Goal: Transaction & Acquisition: Obtain resource

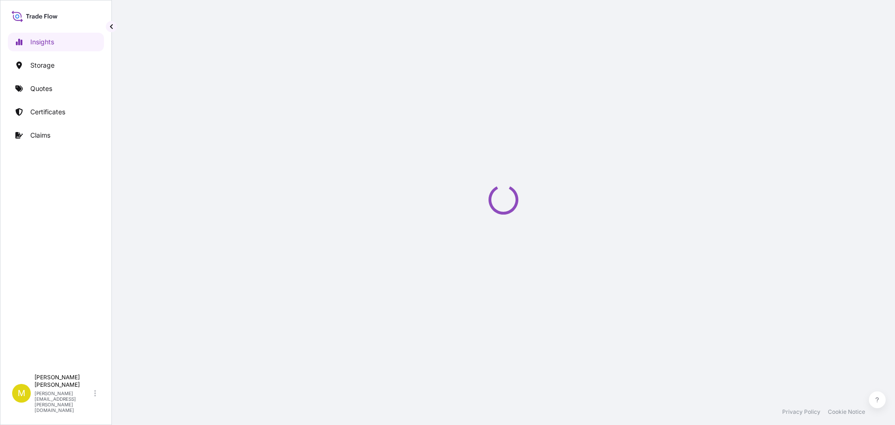
select select "2025"
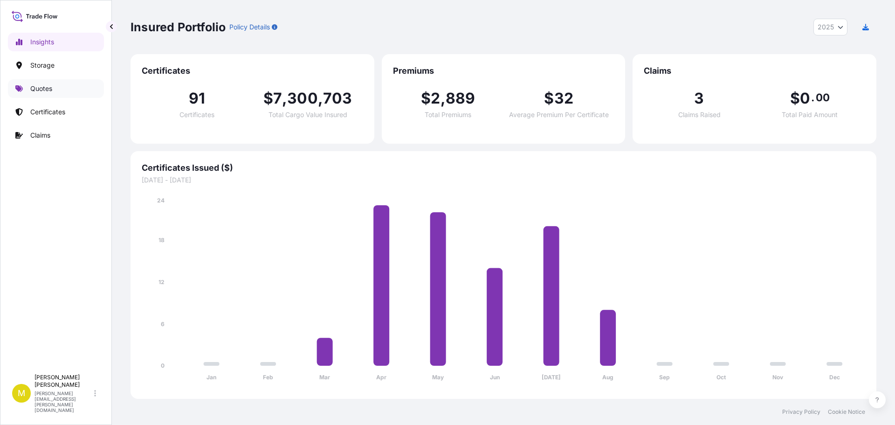
click at [45, 92] on p "Quotes" at bounding box center [41, 88] width 22 height 9
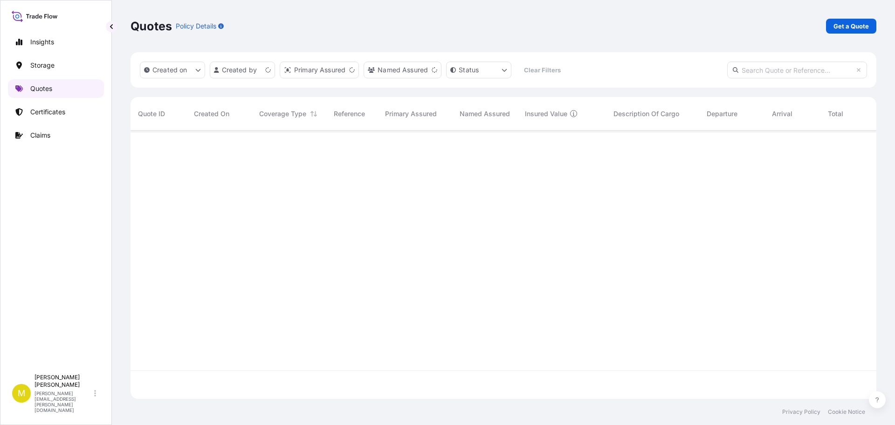
scroll to position [266, 739]
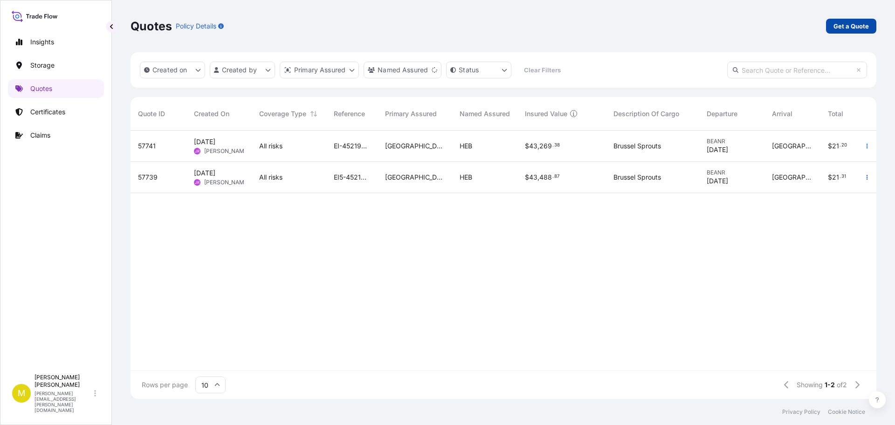
click at [861, 26] on p "Get a Quote" at bounding box center [850, 25] width 35 height 9
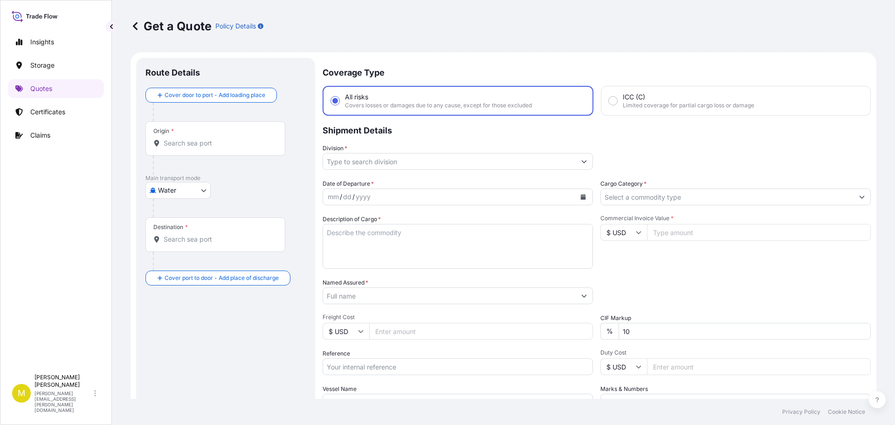
scroll to position [15, 0]
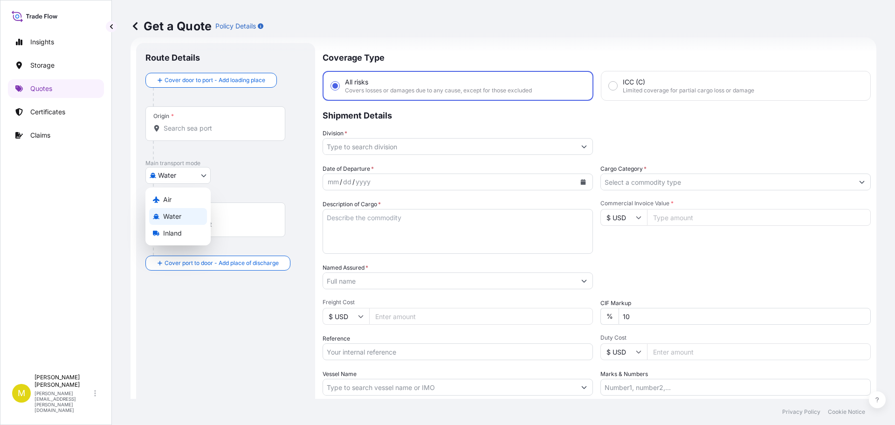
click at [166, 173] on body "Insights Storage Quotes Certificates Claims M [PERSON_NAME] [PERSON_NAME][EMAIL…" at bounding box center [447, 212] width 895 height 425
click at [173, 232] on span "Inland" at bounding box center [172, 232] width 19 height 9
select select "Inland"
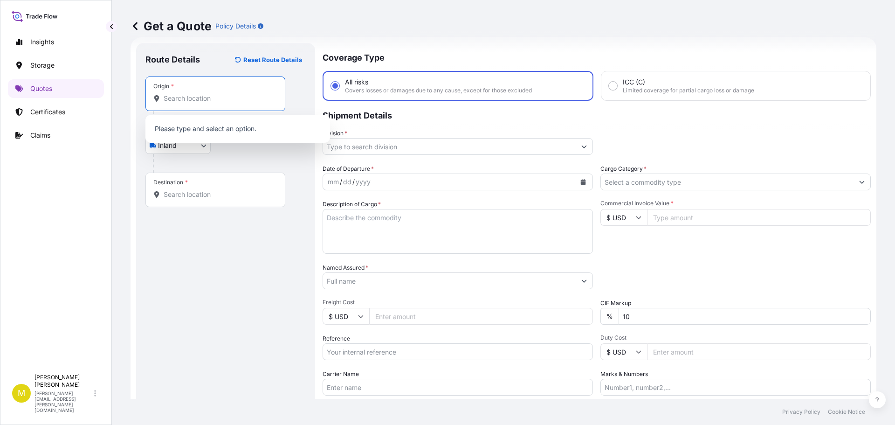
click at [199, 100] on input "Origin *" at bounding box center [219, 98] width 110 height 9
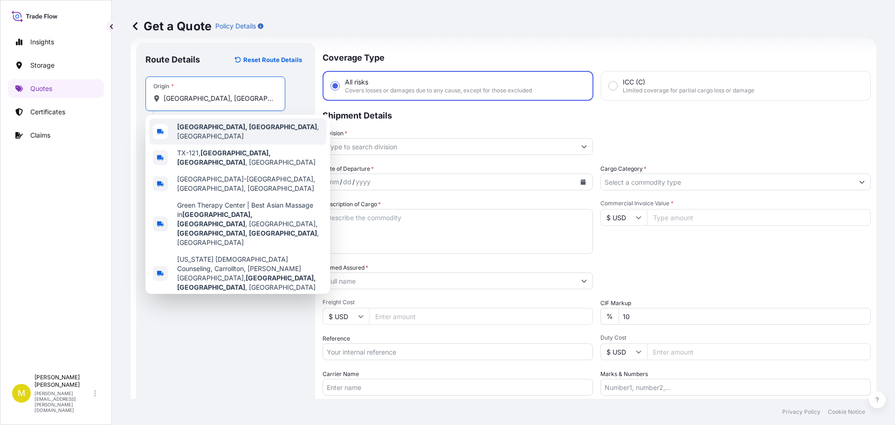
click at [191, 124] on div "[GEOGRAPHIC_DATA], [GEOGRAPHIC_DATA] , [GEOGRAPHIC_DATA]" at bounding box center [237, 131] width 177 height 26
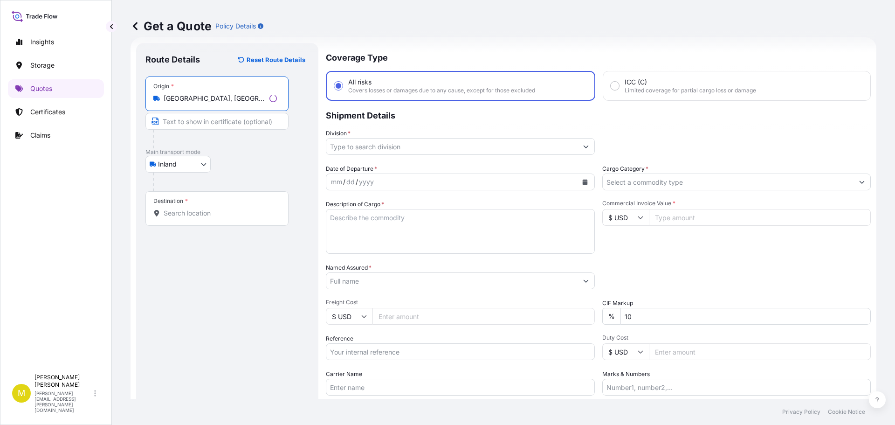
type input "[GEOGRAPHIC_DATA], [GEOGRAPHIC_DATA], [GEOGRAPHIC_DATA]"
click at [175, 206] on div "Destination *" at bounding box center [216, 208] width 143 height 34
click at [175, 208] on input "Destination *" at bounding box center [220, 212] width 113 height 9
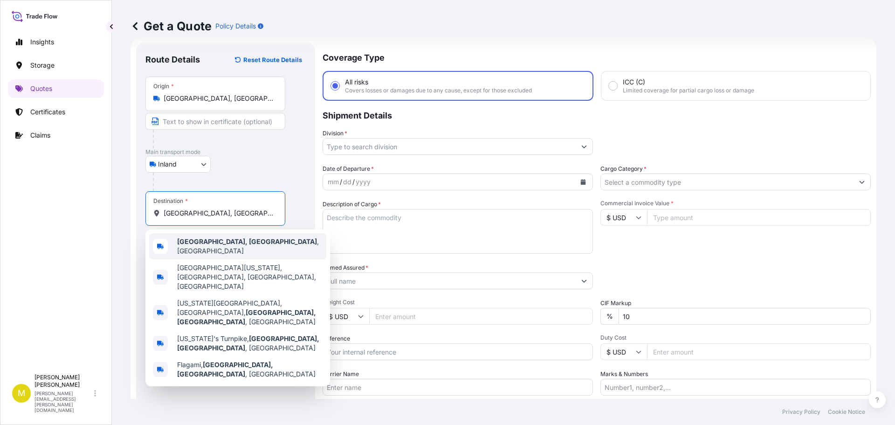
click at [190, 241] on b "[GEOGRAPHIC_DATA], [GEOGRAPHIC_DATA]" at bounding box center [247, 241] width 140 height 8
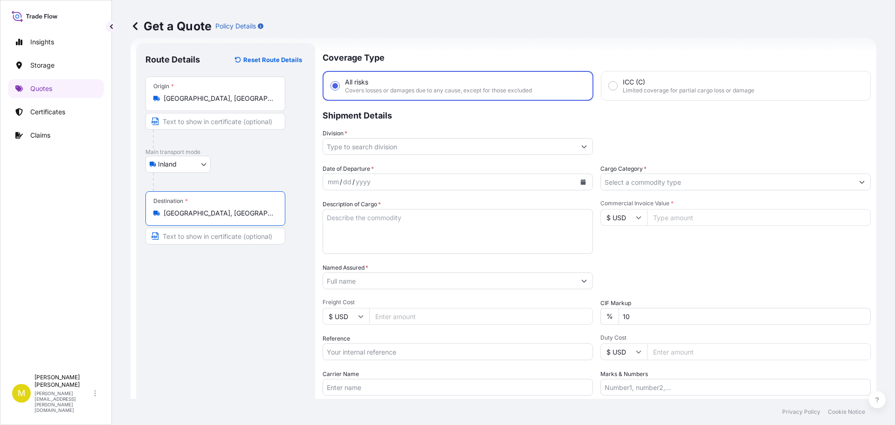
type input "[GEOGRAPHIC_DATA], [GEOGRAPHIC_DATA], [GEOGRAPHIC_DATA]"
click at [361, 148] on input "Division *" at bounding box center [449, 146] width 253 height 17
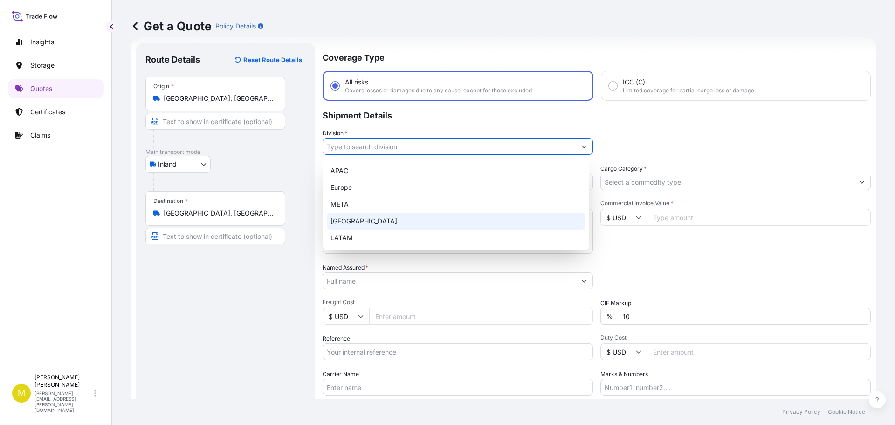
click at [375, 223] on div "[GEOGRAPHIC_DATA]" at bounding box center [456, 220] width 259 height 17
type input "Europe"
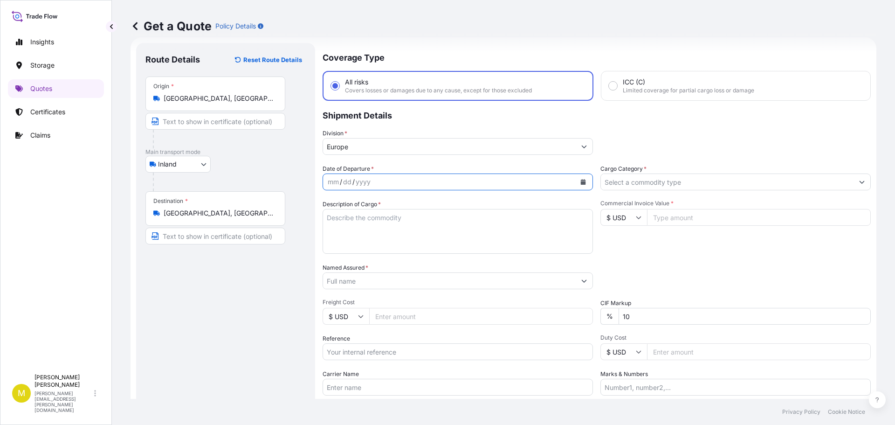
click at [580, 181] on icon "Calendar" at bounding box center [583, 182] width 6 height 6
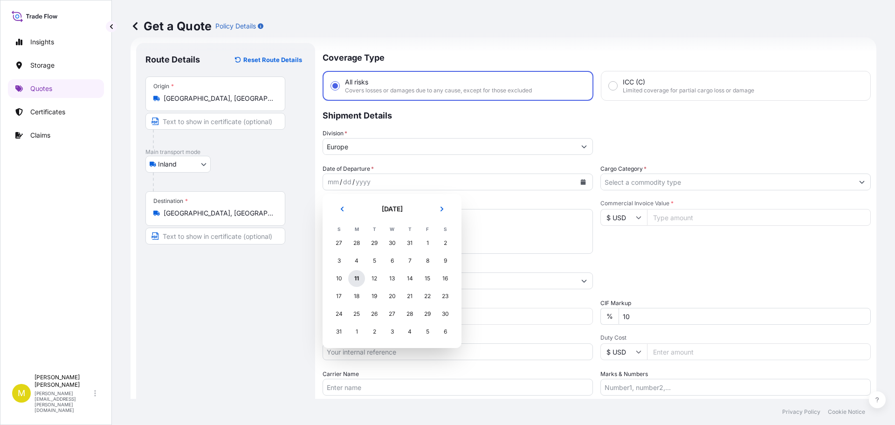
click at [356, 277] on div "11" at bounding box center [356, 278] width 17 height 17
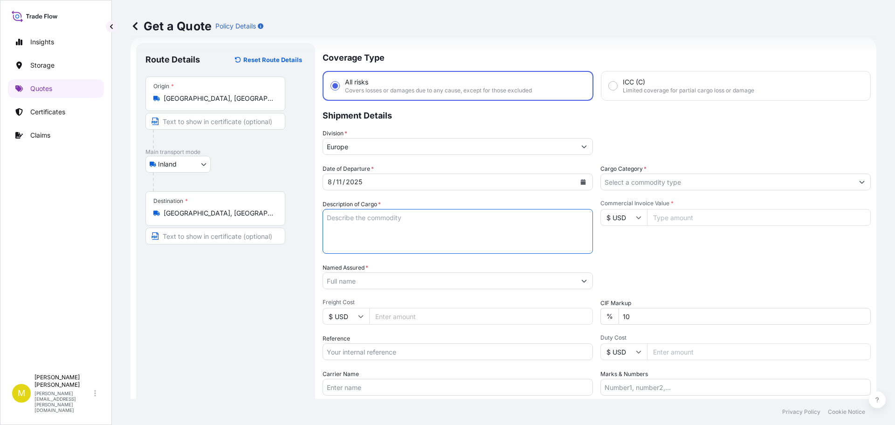
click at [347, 227] on textarea "Description of Cargo *" at bounding box center [457, 231] width 270 height 45
click at [372, 226] on textarea "Description of Cargo *" at bounding box center [457, 231] width 270 height 45
paste textarea "2 SKIDS @ 376 LBS, 7 BOXES & 1 GAYLOARD, FURNITURE"
click at [352, 217] on textarea "2 SKIDS @ 376 LBS, 7 BOXES & 1 GAYLOARD, FURNITURE" at bounding box center [457, 231] width 270 height 45
type textarea "1 SKID @ 642 LBS, 7 BOXES & 1 GAYLOARD @ 186 LBS, FURNITURE"
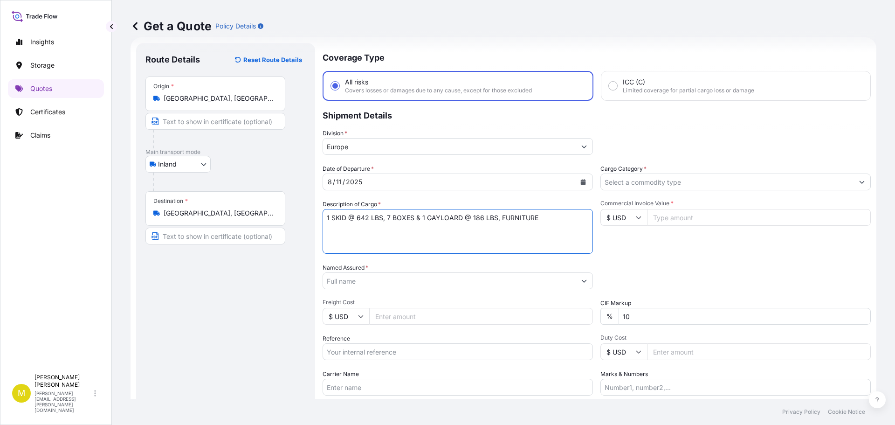
click at [542, 283] on input "Named Assured *" at bounding box center [449, 280] width 253 height 17
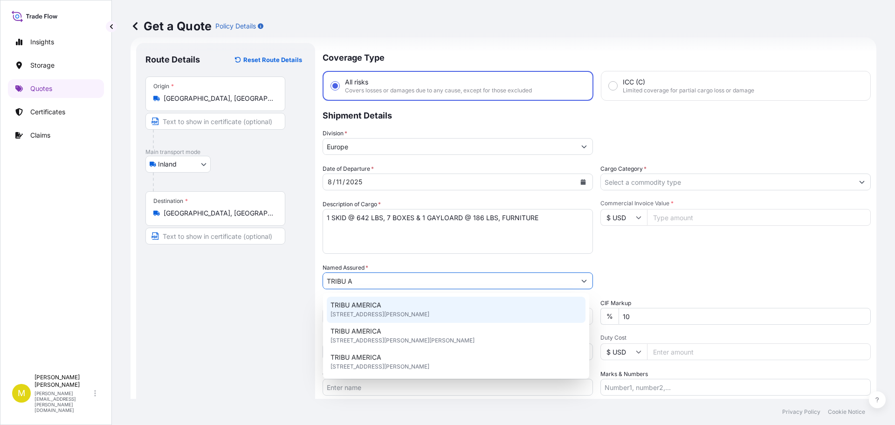
click at [349, 303] on span "TRIBU AMERICA" at bounding box center [355, 304] width 51 height 9
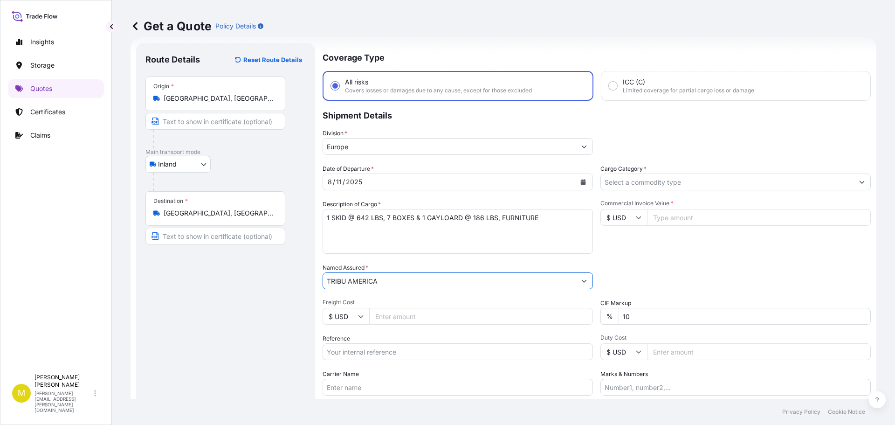
type input "TRIBU AMERICA"
click at [414, 318] on input "Freight Cost" at bounding box center [481, 316] width 224 height 17
type input "1135.77"
click at [400, 346] on input "Reference" at bounding box center [457, 351] width 270 height 17
type input "US91620858754"
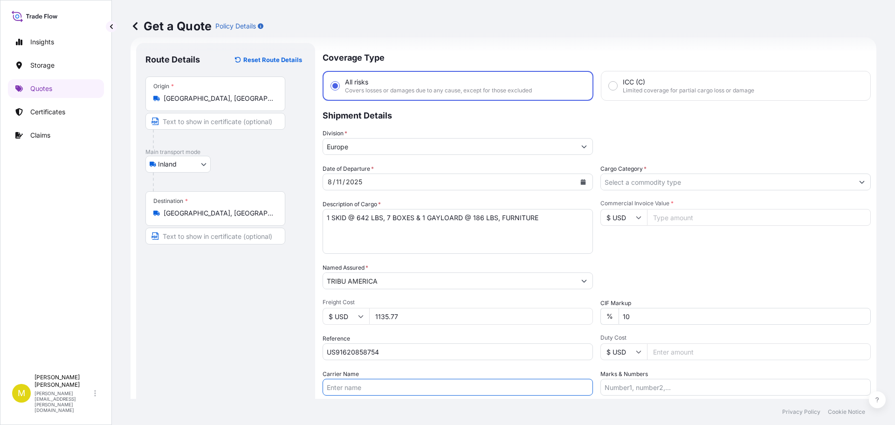
click at [374, 386] on input "Carrier Name" at bounding box center [457, 386] width 270 height 17
click at [392, 389] on input "SEFL - PRO # 820043621" at bounding box center [457, 386] width 270 height 17
type input "SEFL - PRO # 822273161"
click at [666, 182] on input "Cargo Category *" at bounding box center [727, 181] width 253 height 17
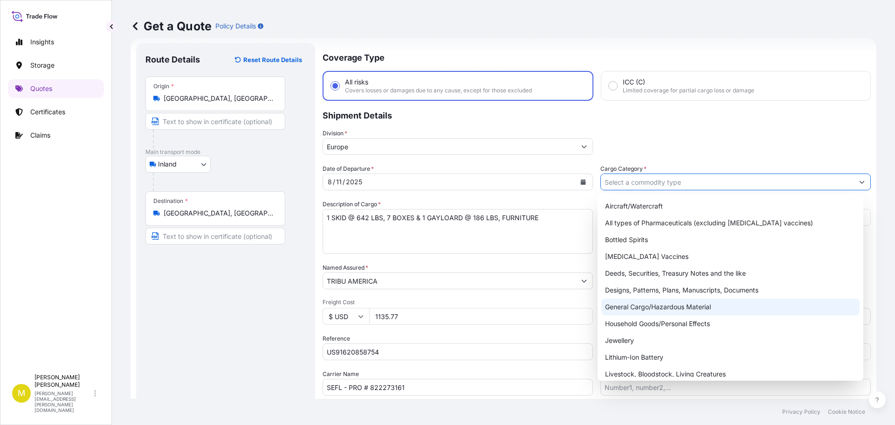
click at [669, 309] on div "General Cargo/Hazardous Material" at bounding box center [730, 306] width 259 height 17
type input "General Cargo/Hazardous Material"
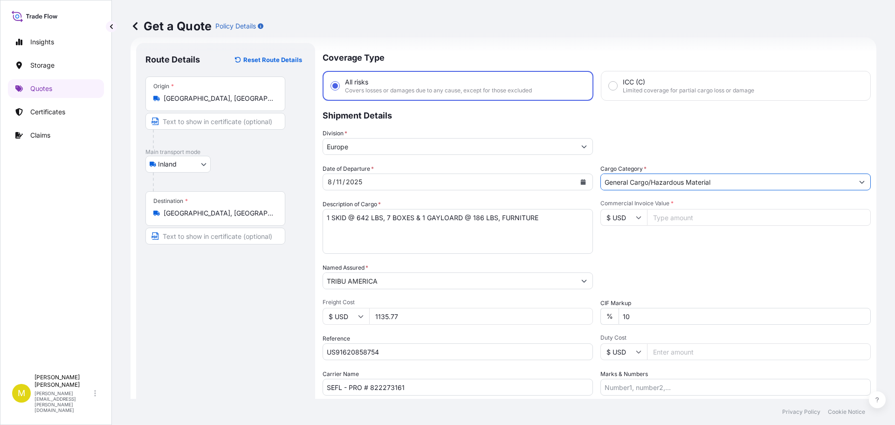
click at [665, 217] on input "Commercial Invoice Value *" at bounding box center [759, 217] width 224 height 17
type input "6805"
click at [678, 272] on div "Packing Category Type to search a container mode Please select a primary mode o…" at bounding box center [735, 276] width 270 height 26
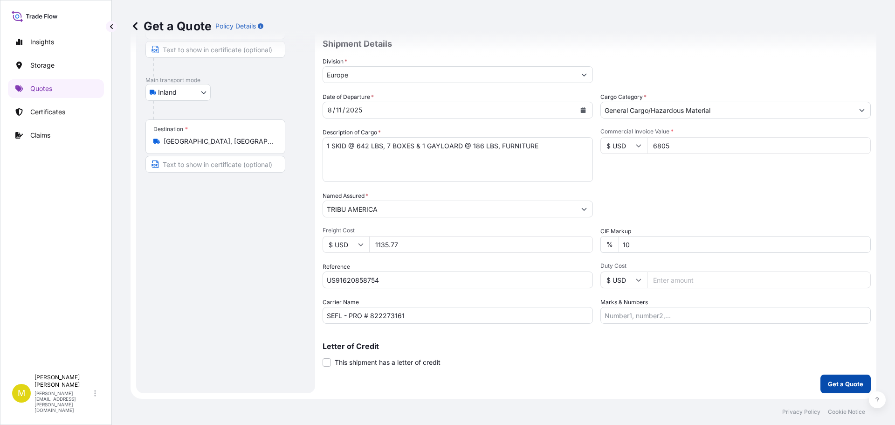
click at [845, 383] on p "Get a Quote" at bounding box center [845, 383] width 35 height 9
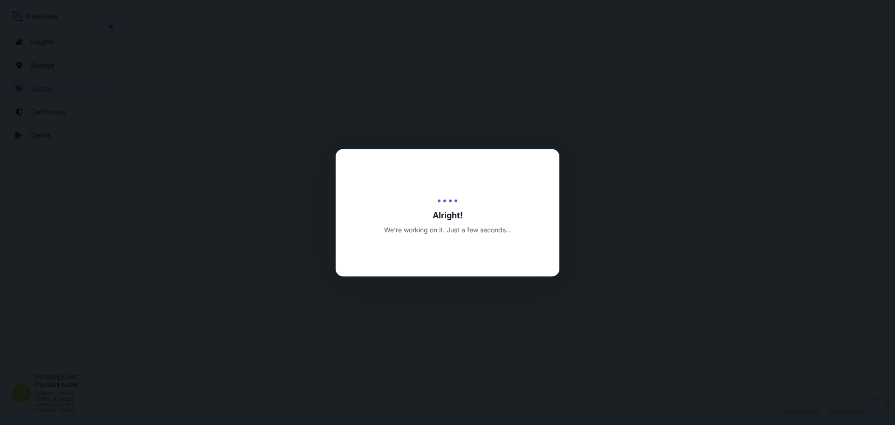
select select "Inland"
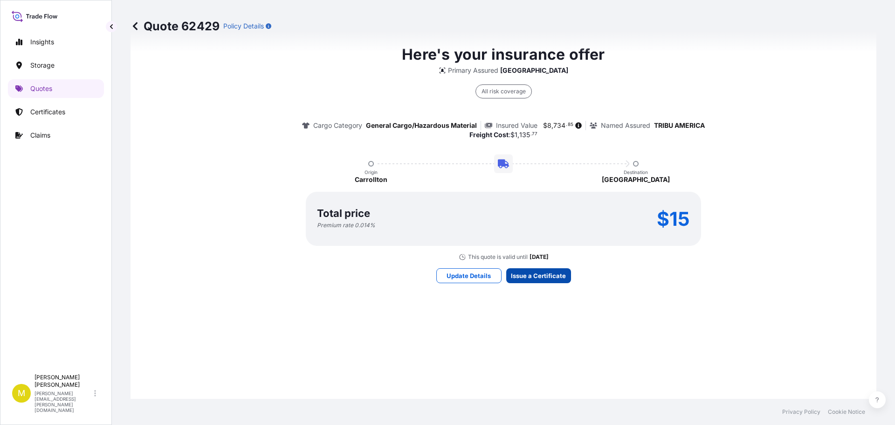
scroll to position [1342, 0]
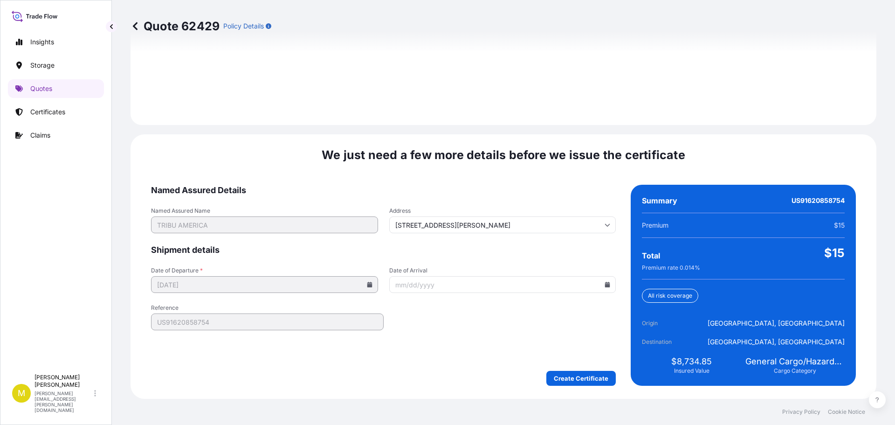
click at [605, 284] on icon at bounding box center [607, 284] width 5 height 6
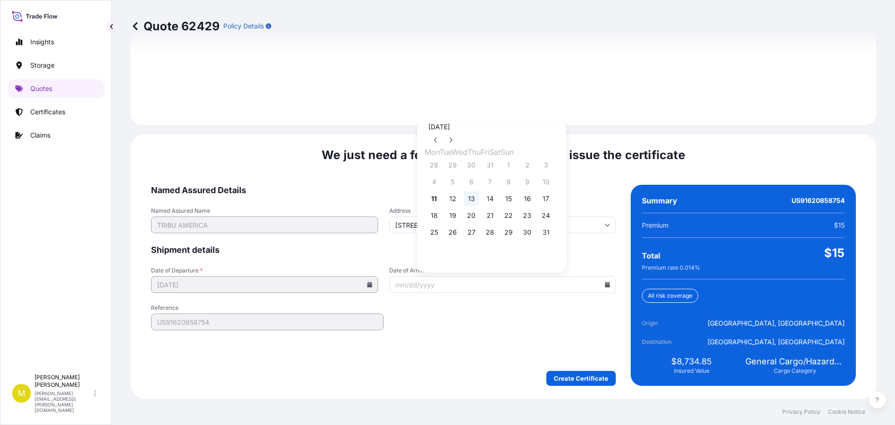
click at [478, 200] on button "13" at bounding box center [471, 198] width 15 height 15
type input "[DATE]"
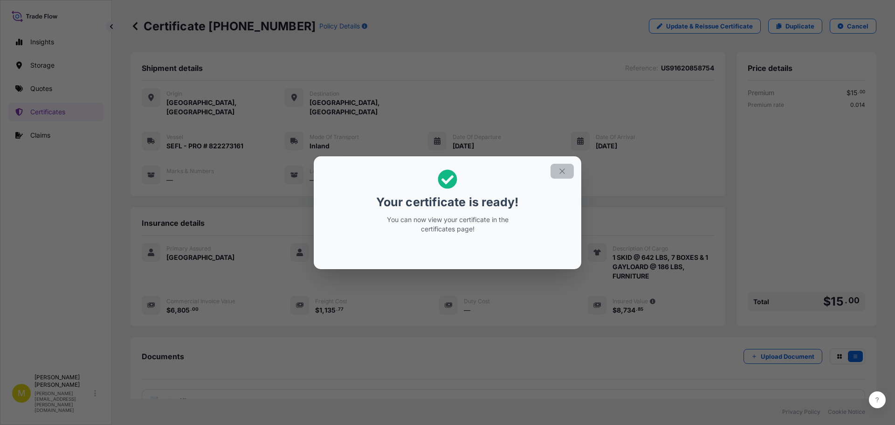
click at [564, 172] on icon "button" at bounding box center [562, 171] width 8 height 8
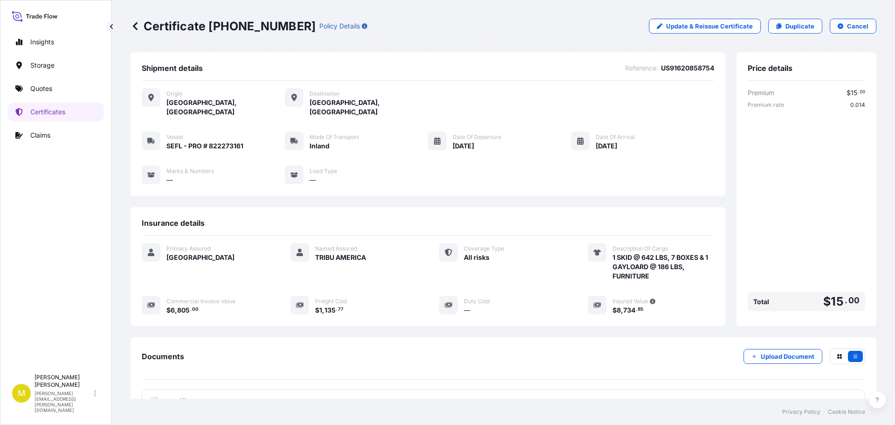
scroll to position [75, 0]
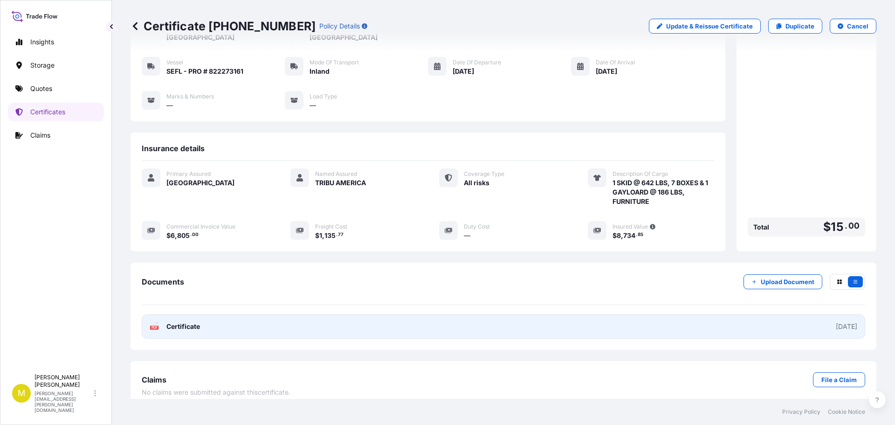
click at [174, 322] on span "Certificate" at bounding box center [183, 326] width 34 height 9
